Goal: Information Seeking & Learning: Learn about a topic

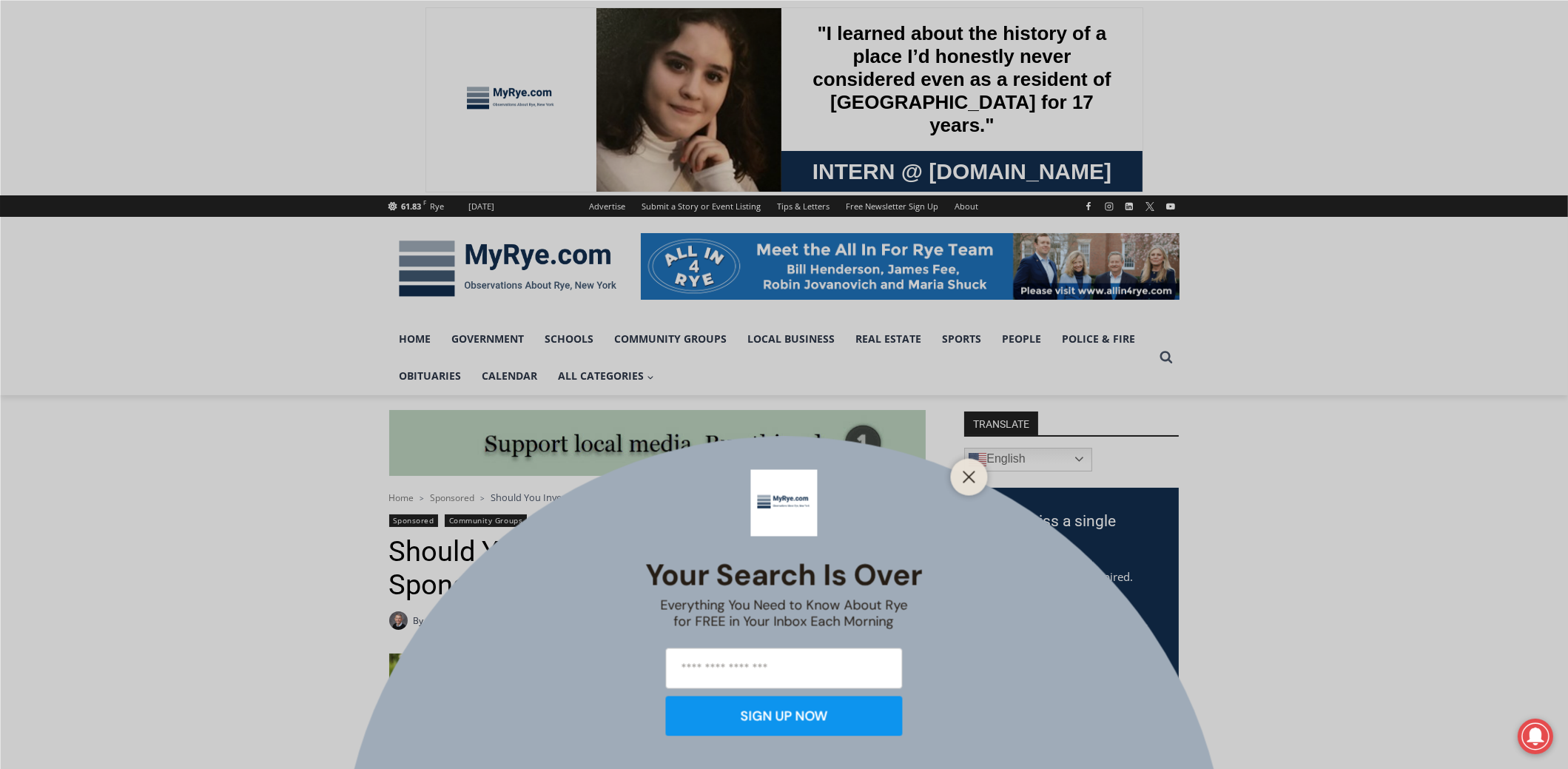
click at [975, 486] on div at bounding box center [969, 476] width 37 height 37
click at [972, 483] on button "Close" at bounding box center [969, 477] width 21 height 21
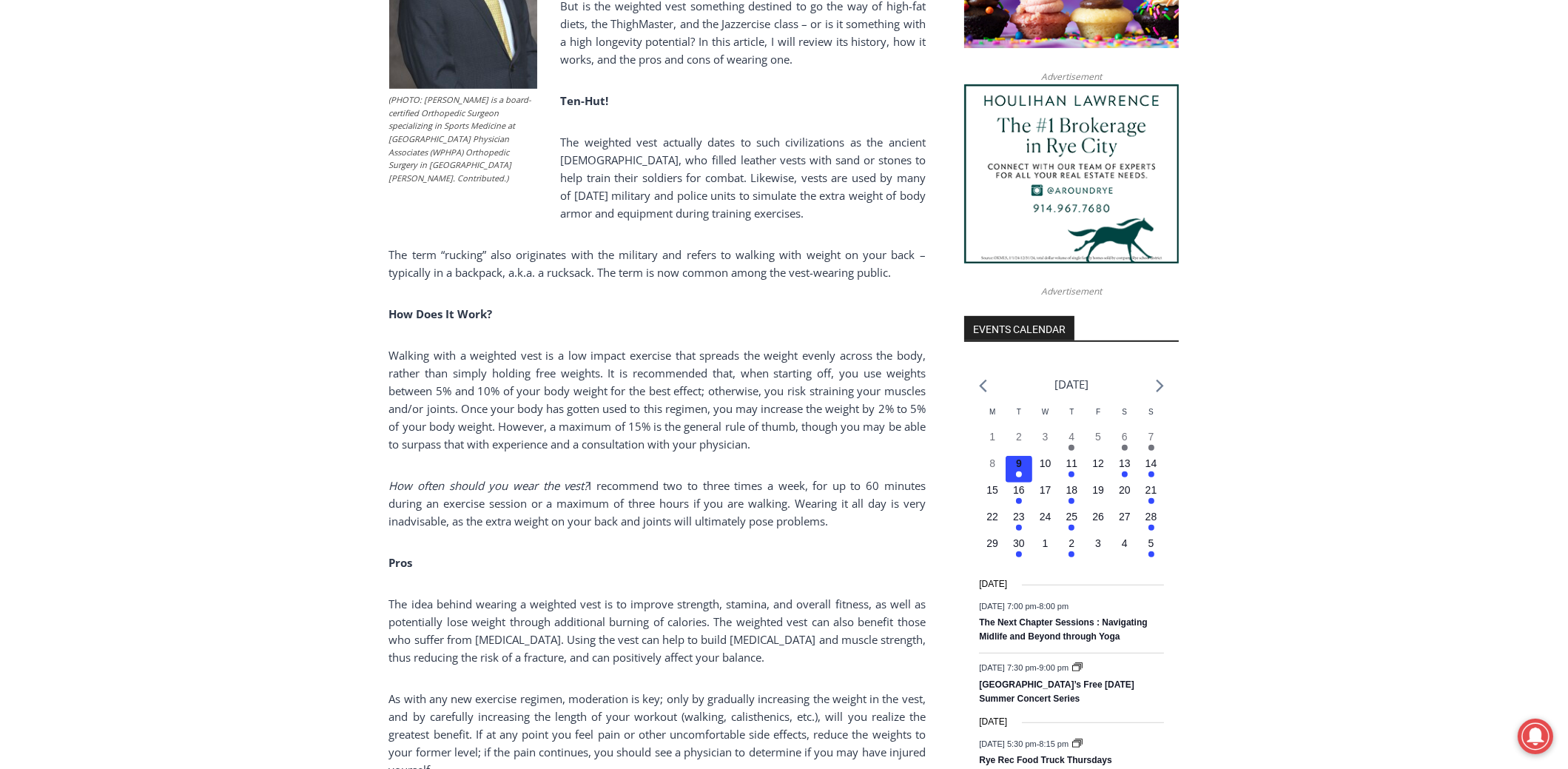
scroll to position [1331, 0]
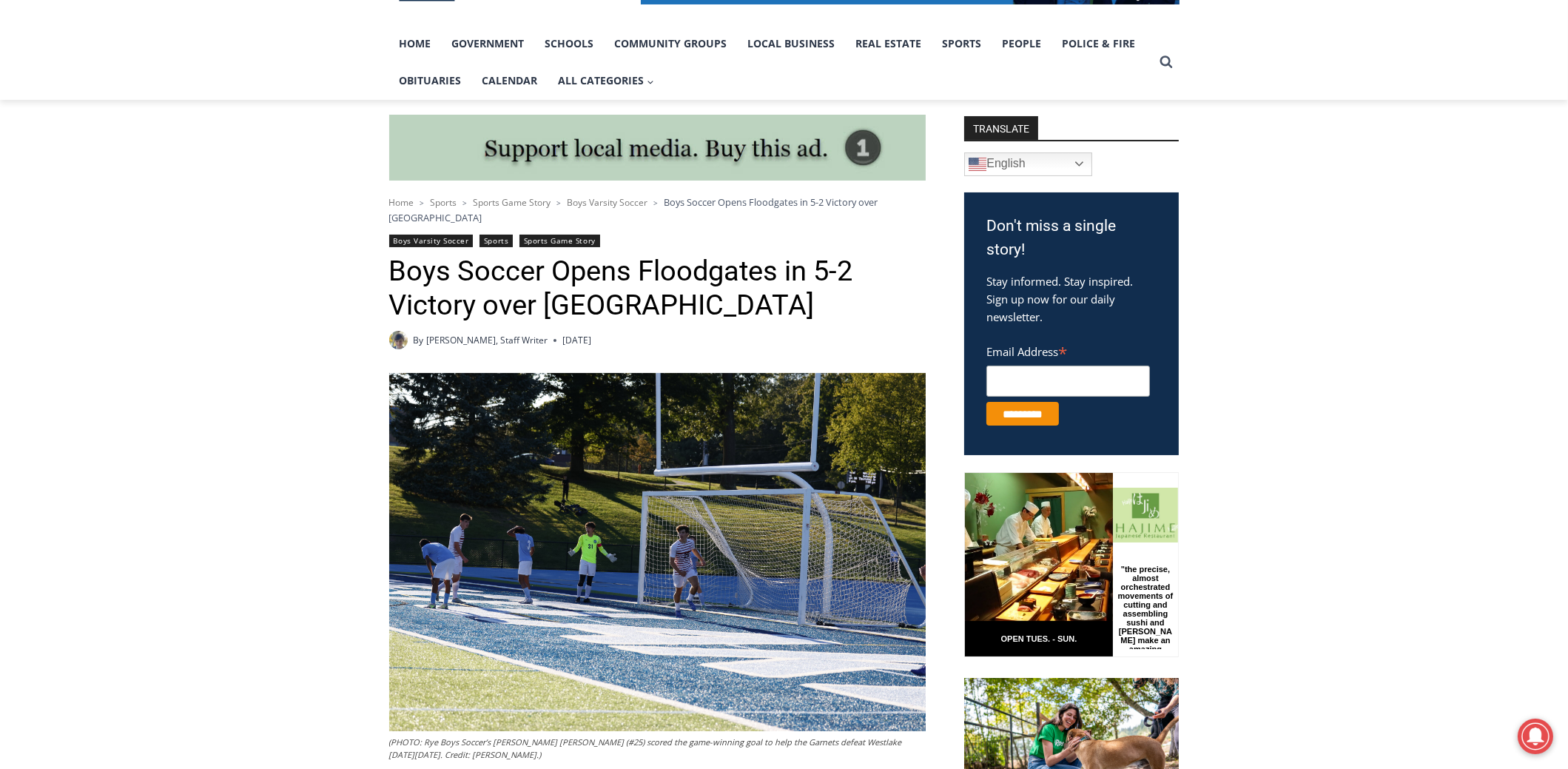
scroll to position [295, 0]
click at [688, 563] on img at bounding box center [657, 552] width 536 height 358
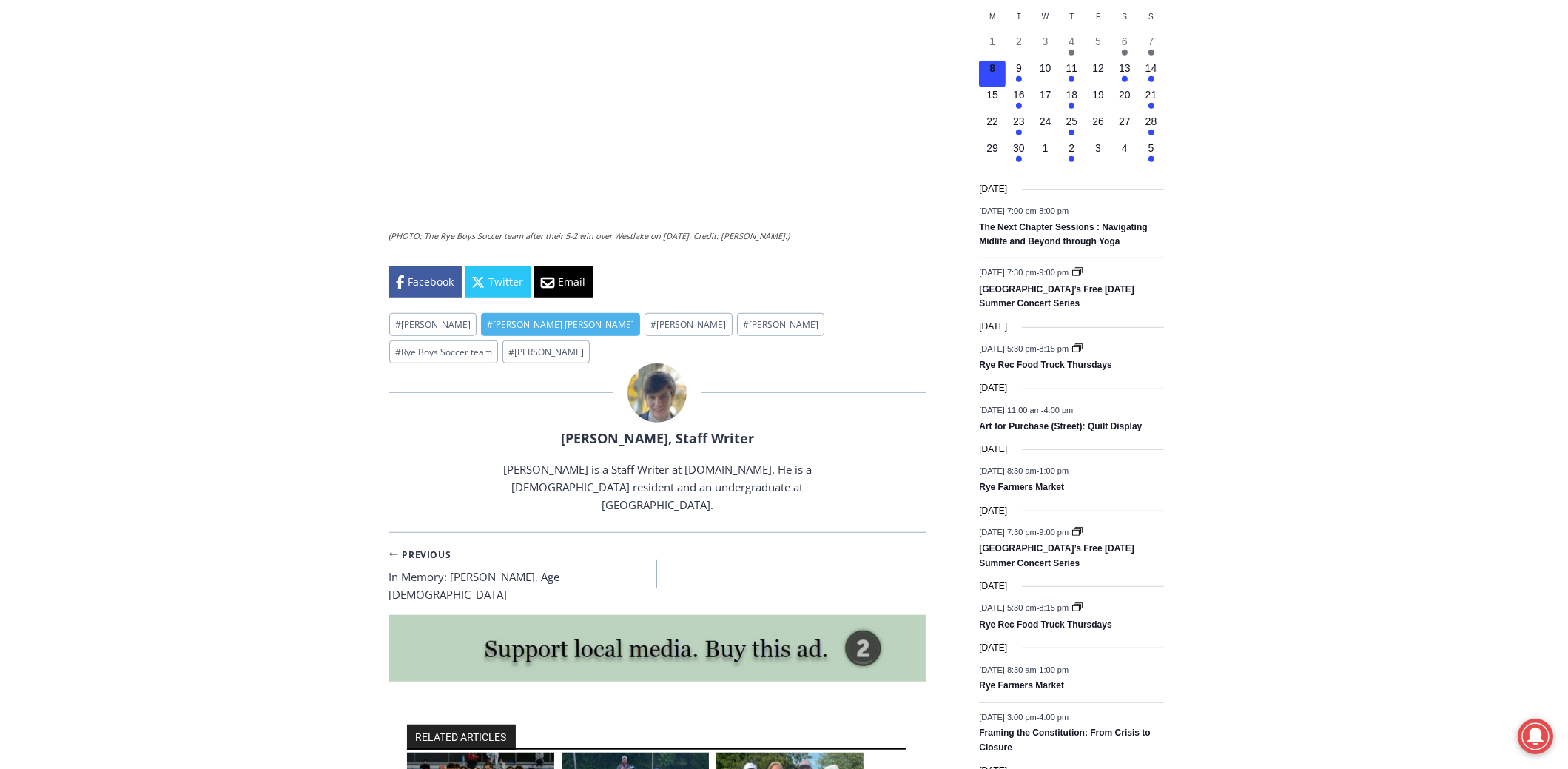
scroll to position [1702, 0]
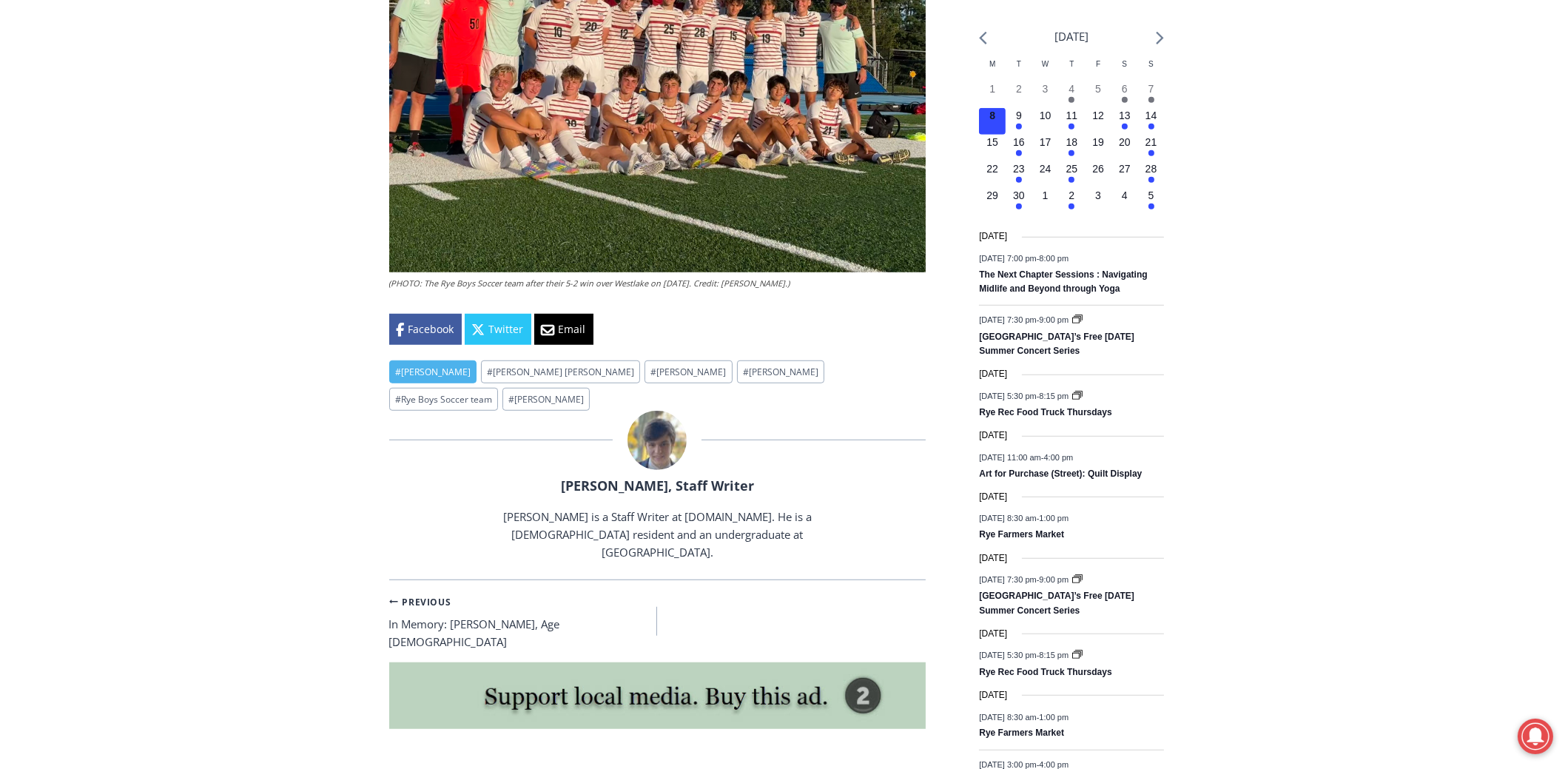
click at [423, 362] on link "# Alex Rojas" at bounding box center [433, 371] width 88 height 23
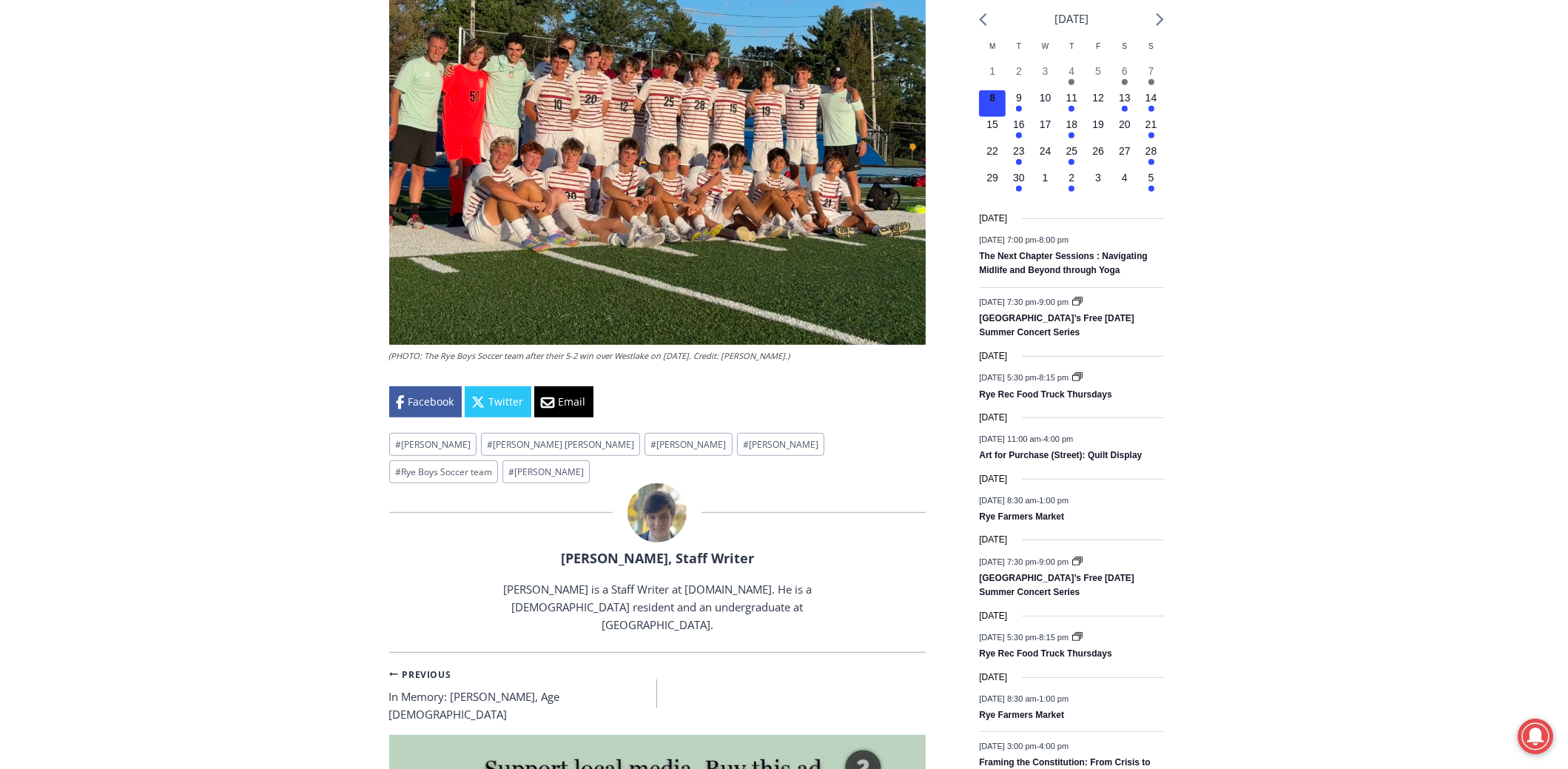
scroll to position [1628, 0]
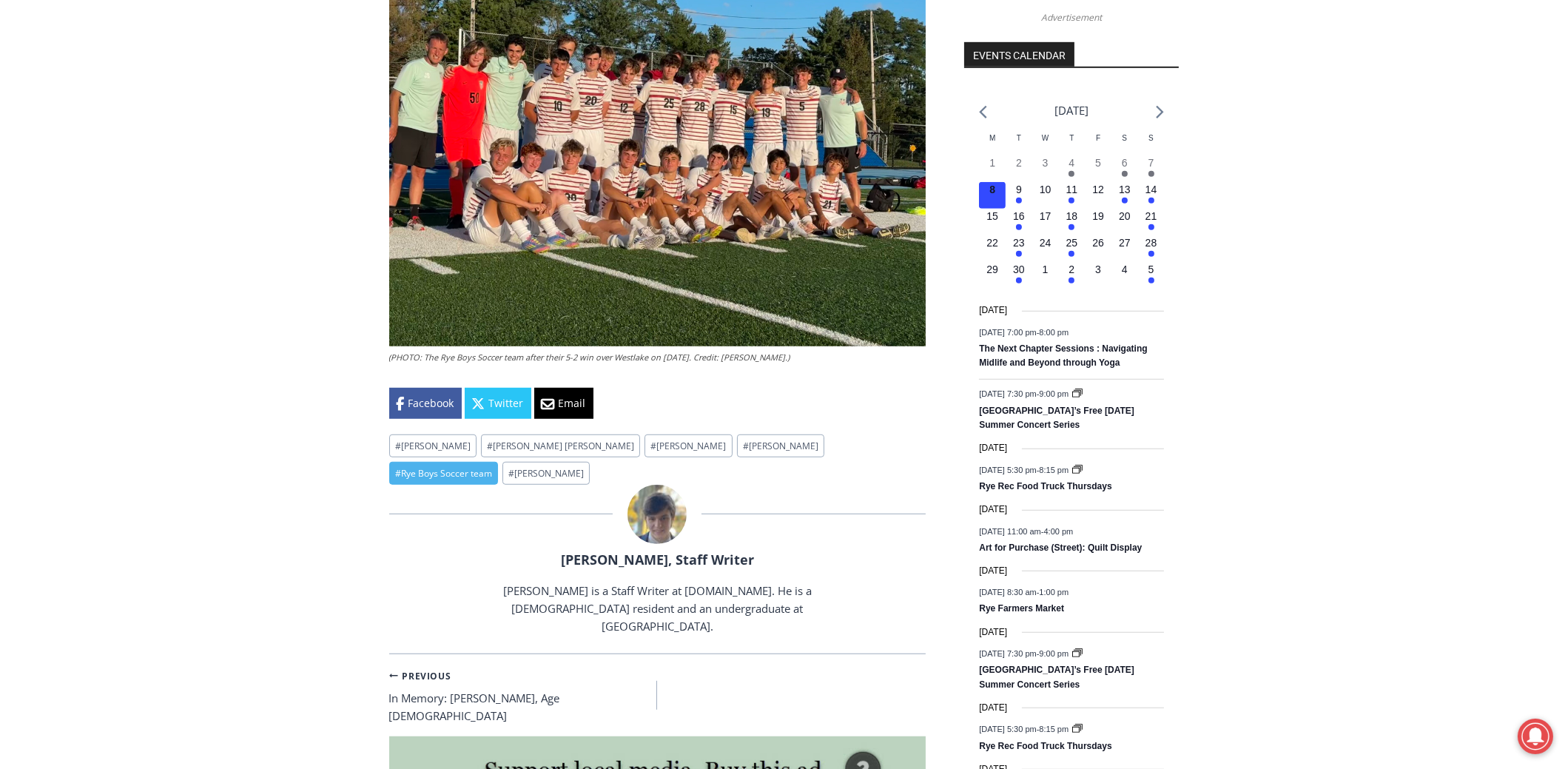
click at [498, 462] on link "# Rye Boys Soccer team" at bounding box center [443, 473] width 108 height 23
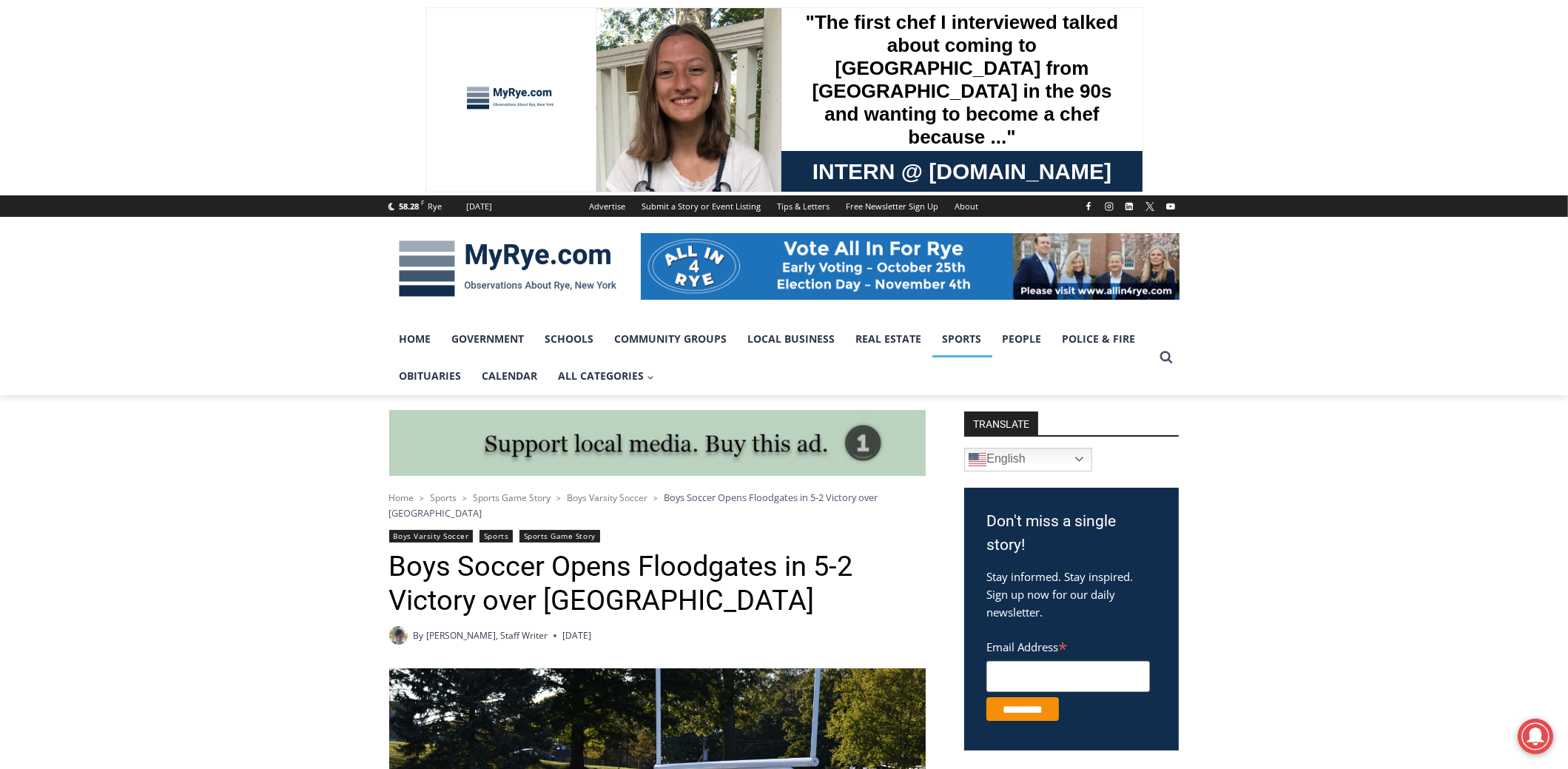
click at [956, 339] on link "Sports" at bounding box center [962, 338] width 60 height 37
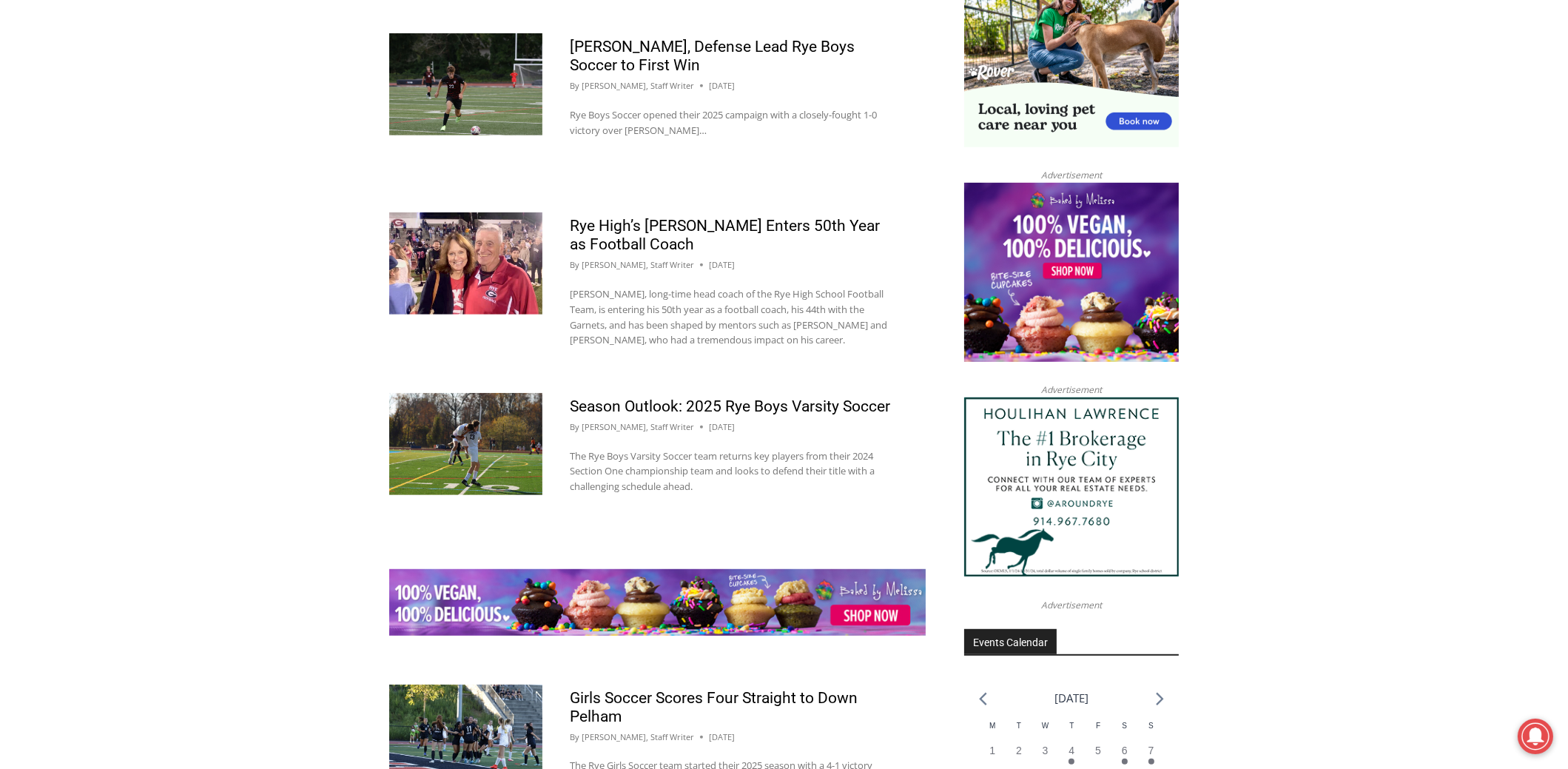
scroll to position [1479, 0]
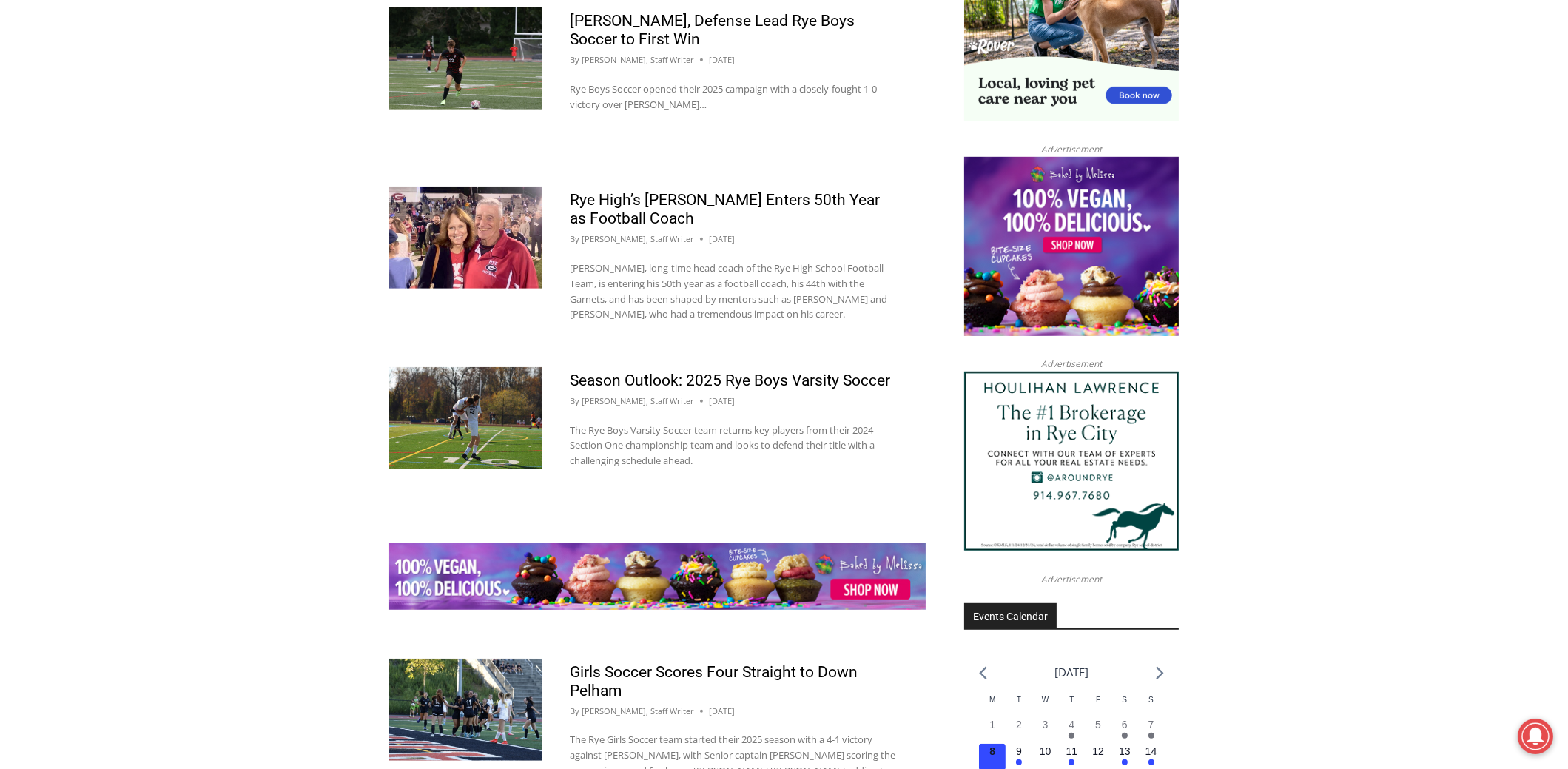
click at [490, 403] on img at bounding box center [466, 418] width 153 height 102
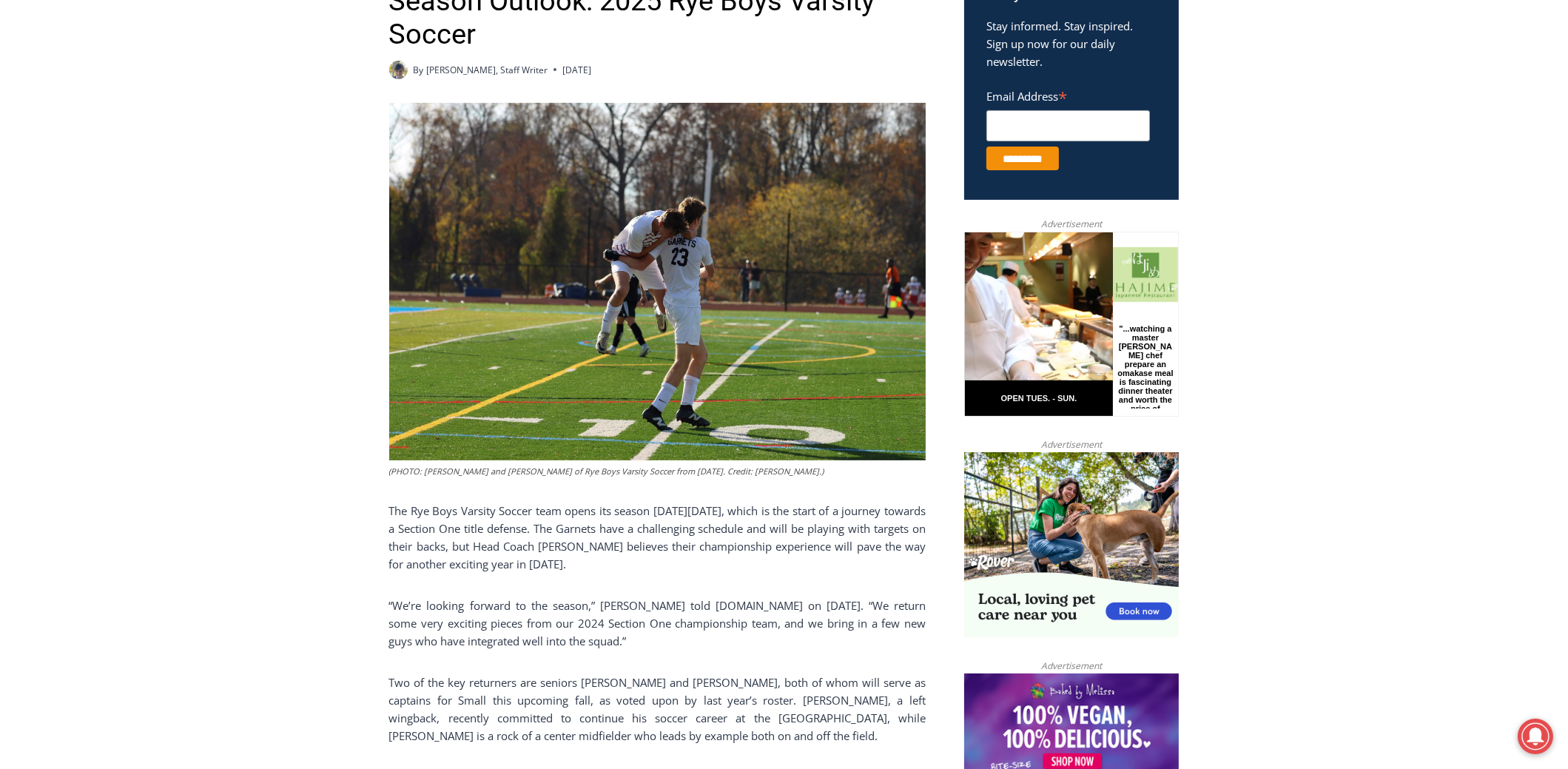
scroll to position [444, 0]
